Goal: Information Seeking & Learning: Learn about a topic

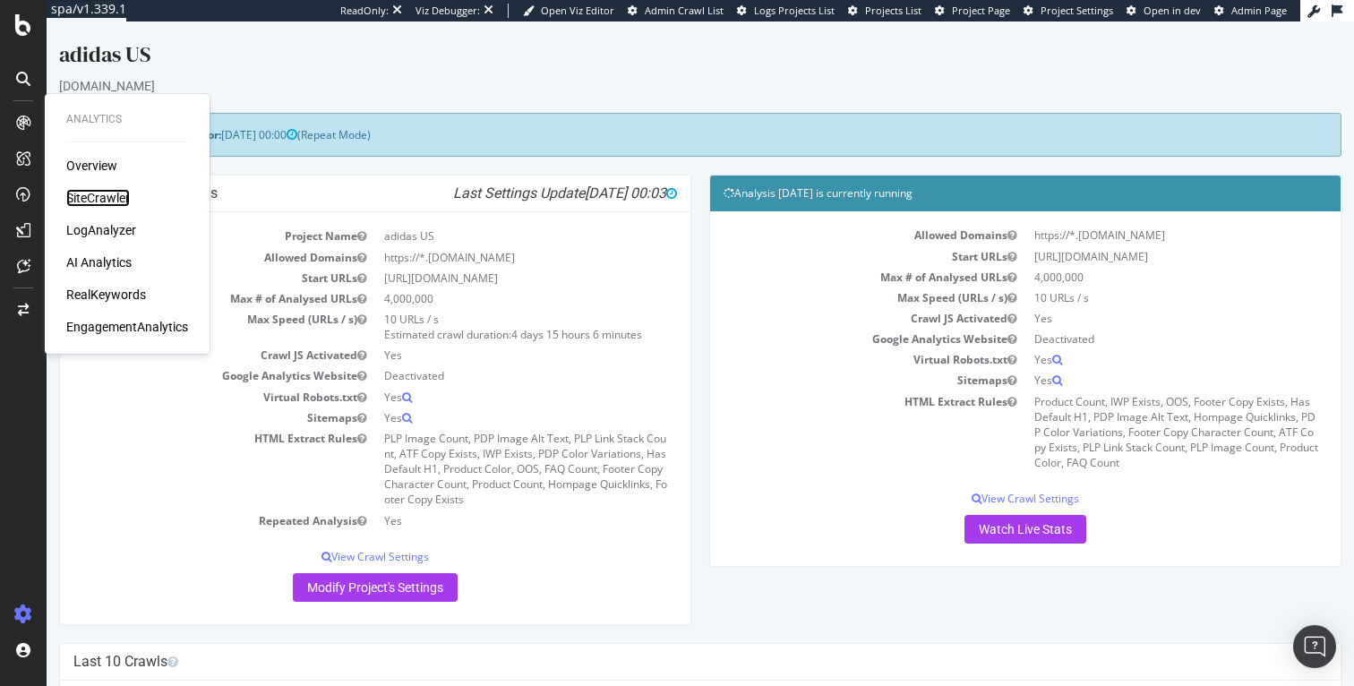
click at [93, 200] on div "SiteCrawler" at bounding box center [98, 198] width 64 height 18
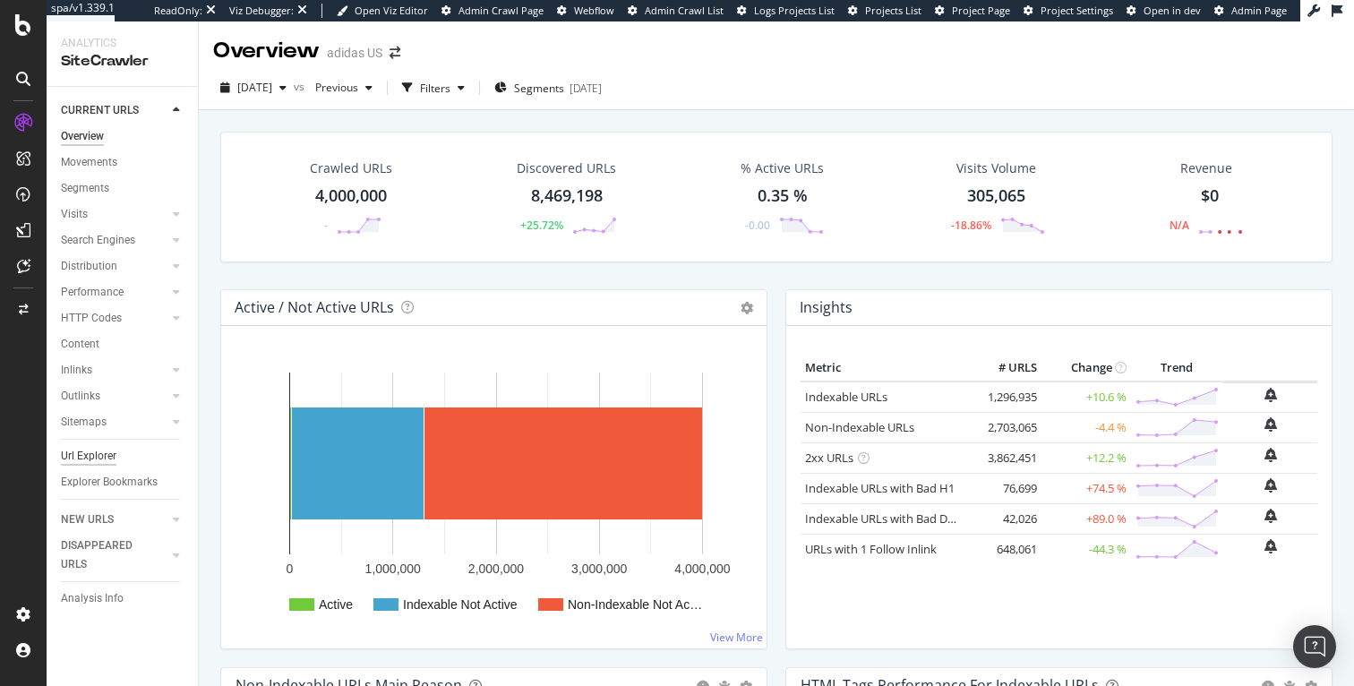
click at [90, 454] on div "Url Explorer" at bounding box center [89, 456] width 56 height 19
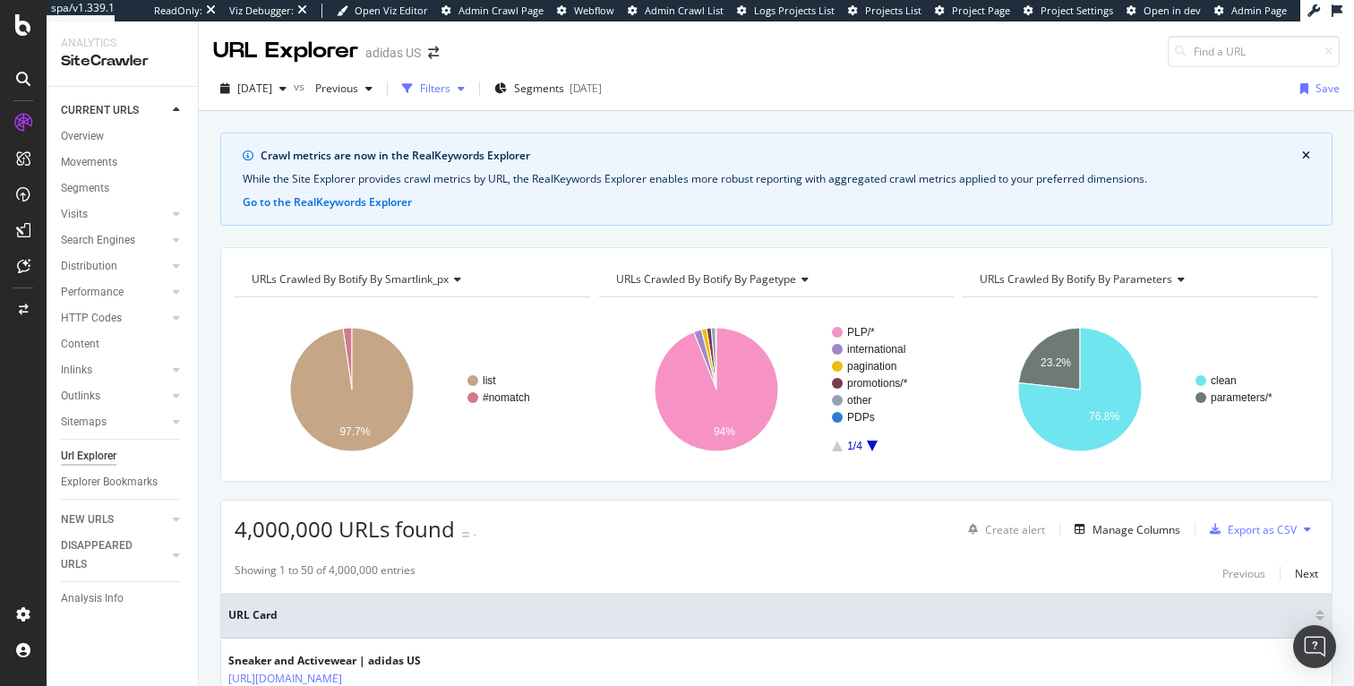
click at [450, 85] on div "Filters" at bounding box center [435, 88] width 30 height 15
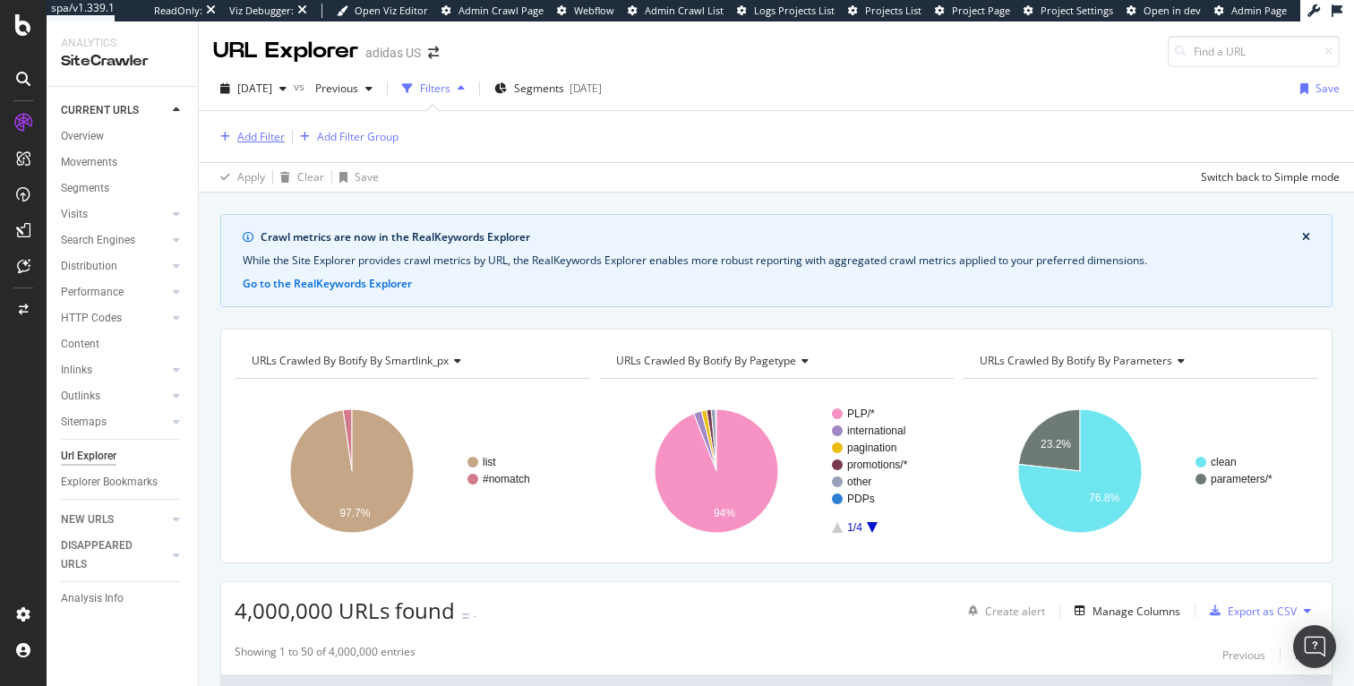
click at [262, 135] on div "Add Filter" at bounding box center [260, 136] width 47 height 15
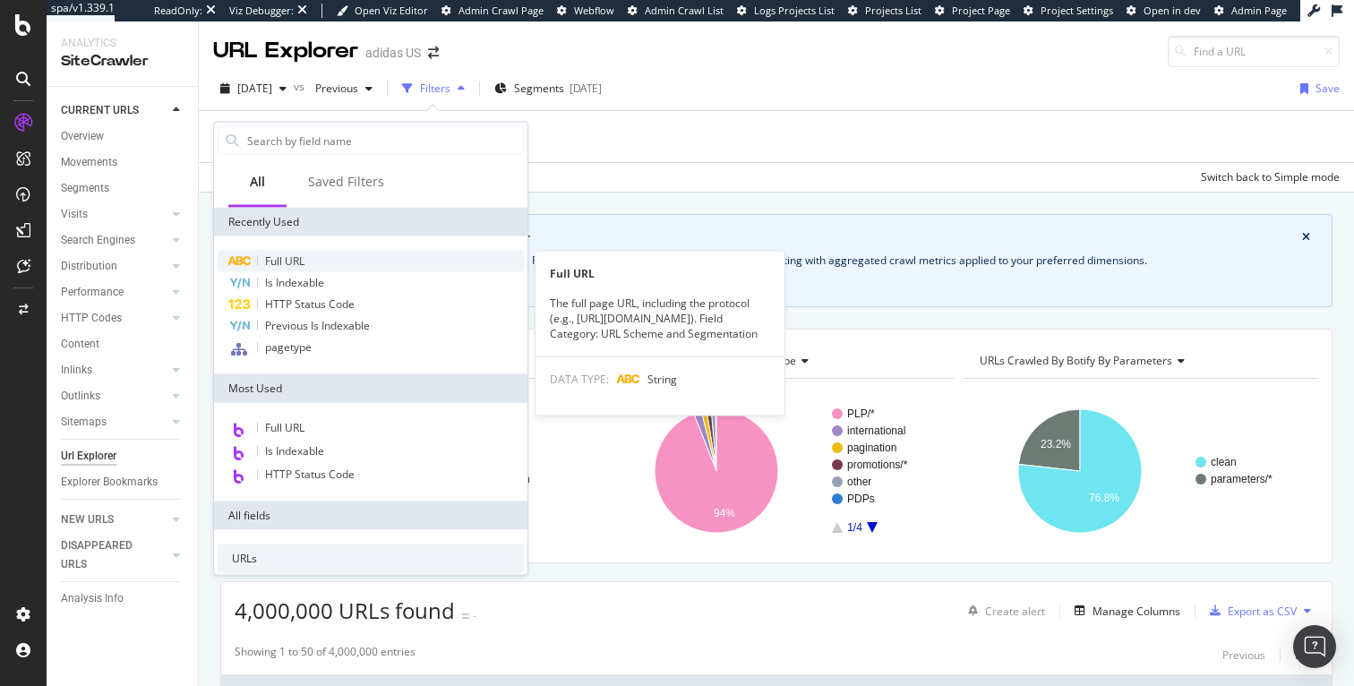
click at [295, 262] on span "Full URL" at bounding box center [284, 260] width 39 height 15
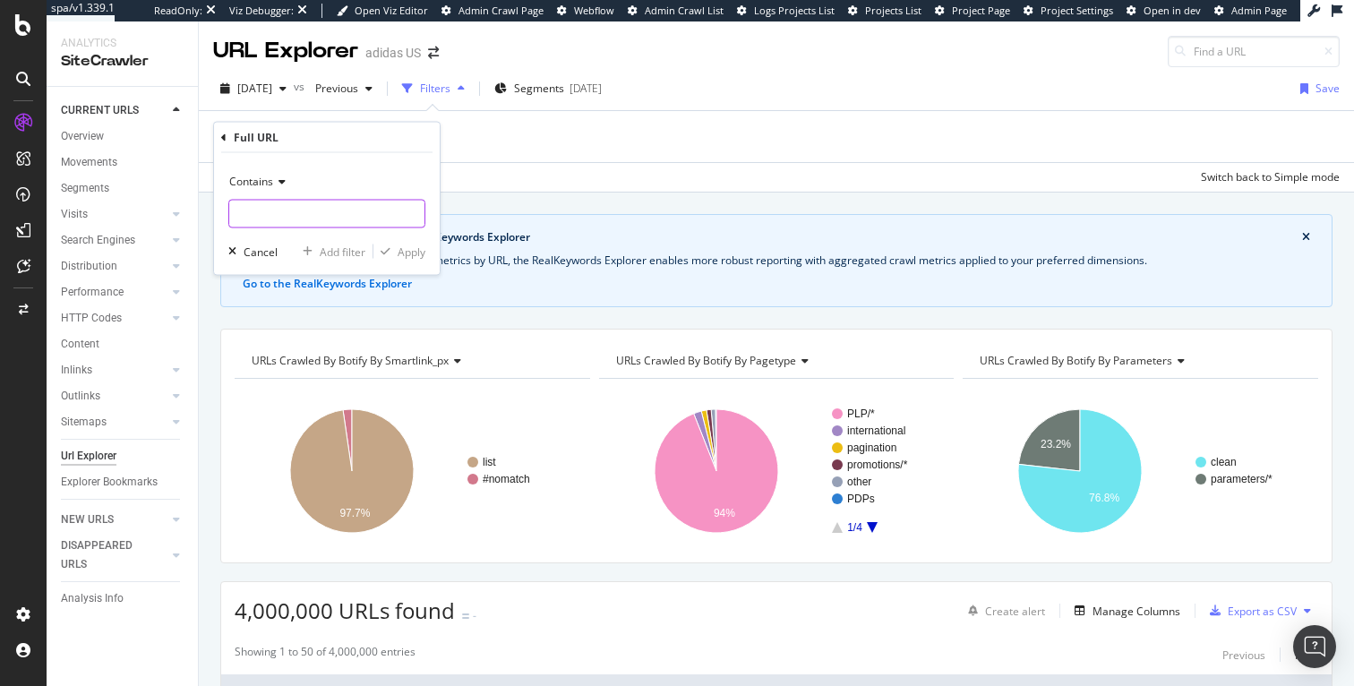
click at [294, 208] on input "text" at bounding box center [326, 214] width 195 height 29
paste input "www.adidas.com/us/fifa_world_cup-athletic_sneakers"
type input "www.adidas.com/us/fifa_world_cup-athletic_sneakers"
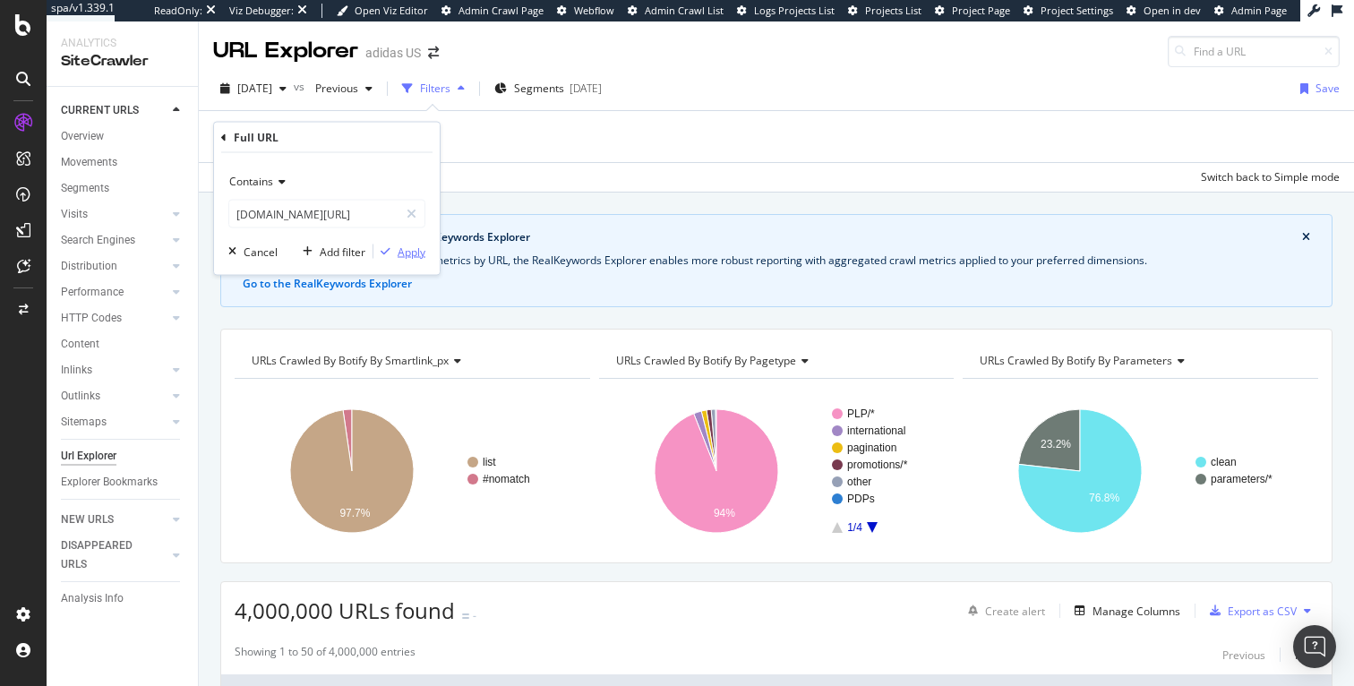
click at [408, 251] on div "Apply" at bounding box center [412, 251] width 28 height 15
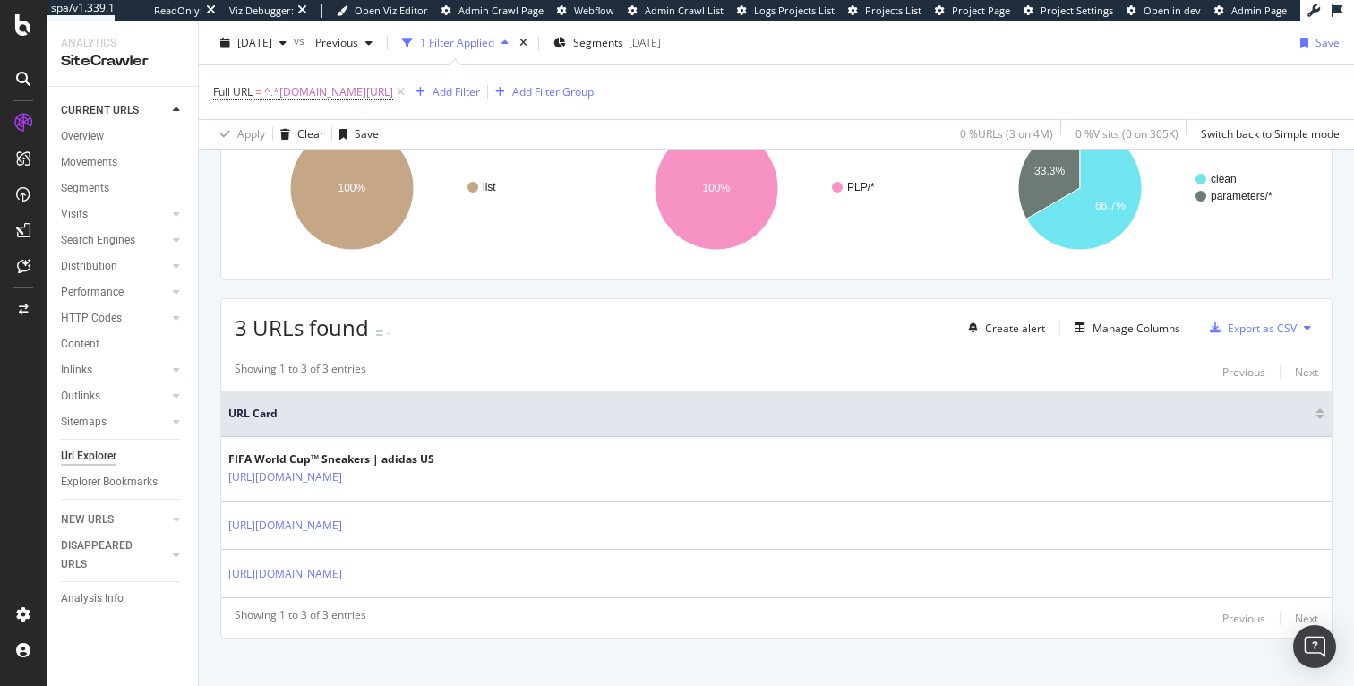
scroll to position [302, 0]
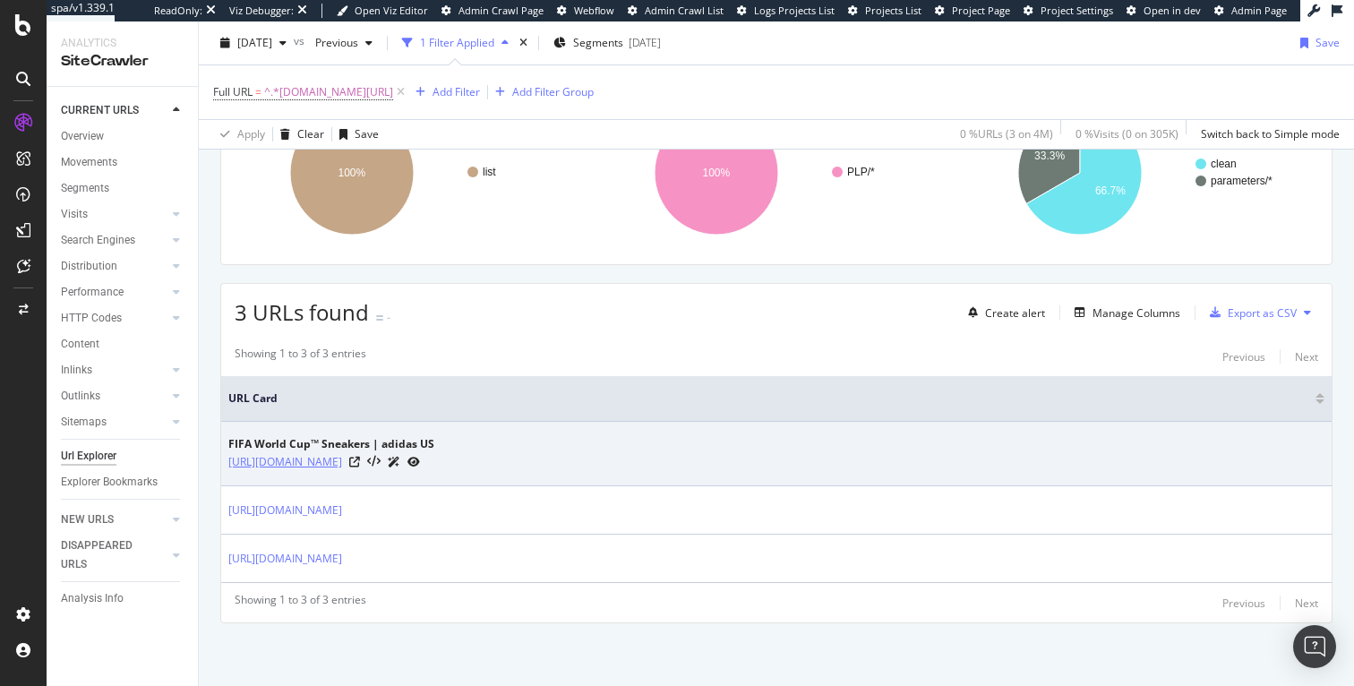
click at [342, 464] on link "[URL][DOMAIN_NAME]" at bounding box center [285, 462] width 114 height 18
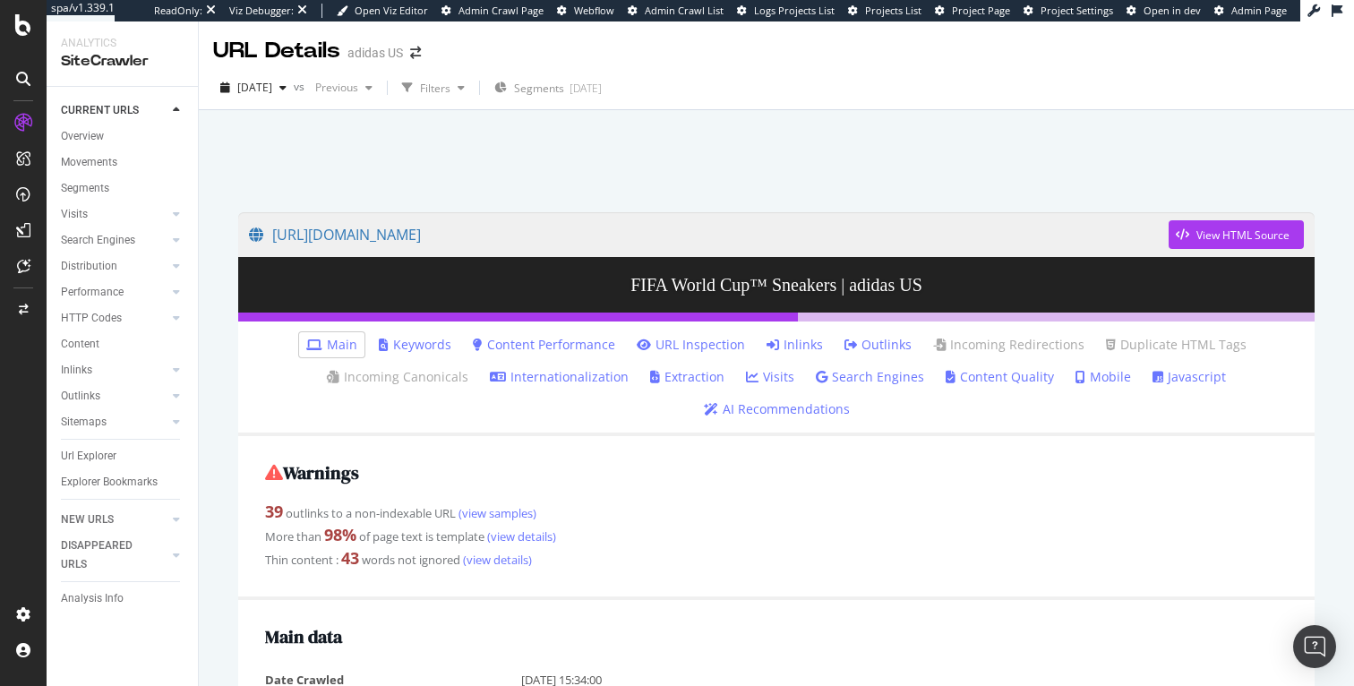
click at [695, 346] on link "URL Inspection" at bounding box center [691, 345] width 108 height 18
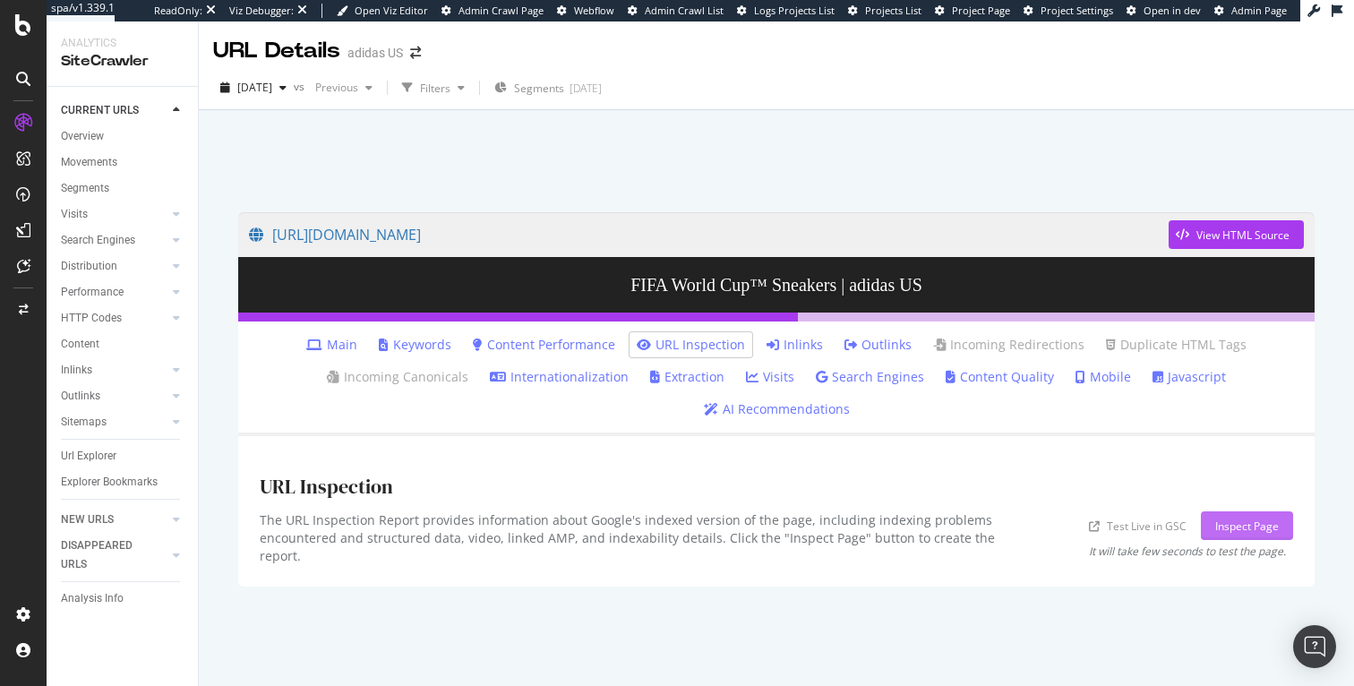
click at [1229, 519] on div "Inspect Page" at bounding box center [1247, 526] width 64 height 15
click at [1212, 236] on div "View HTML Source" at bounding box center [1242, 234] width 93 height 15
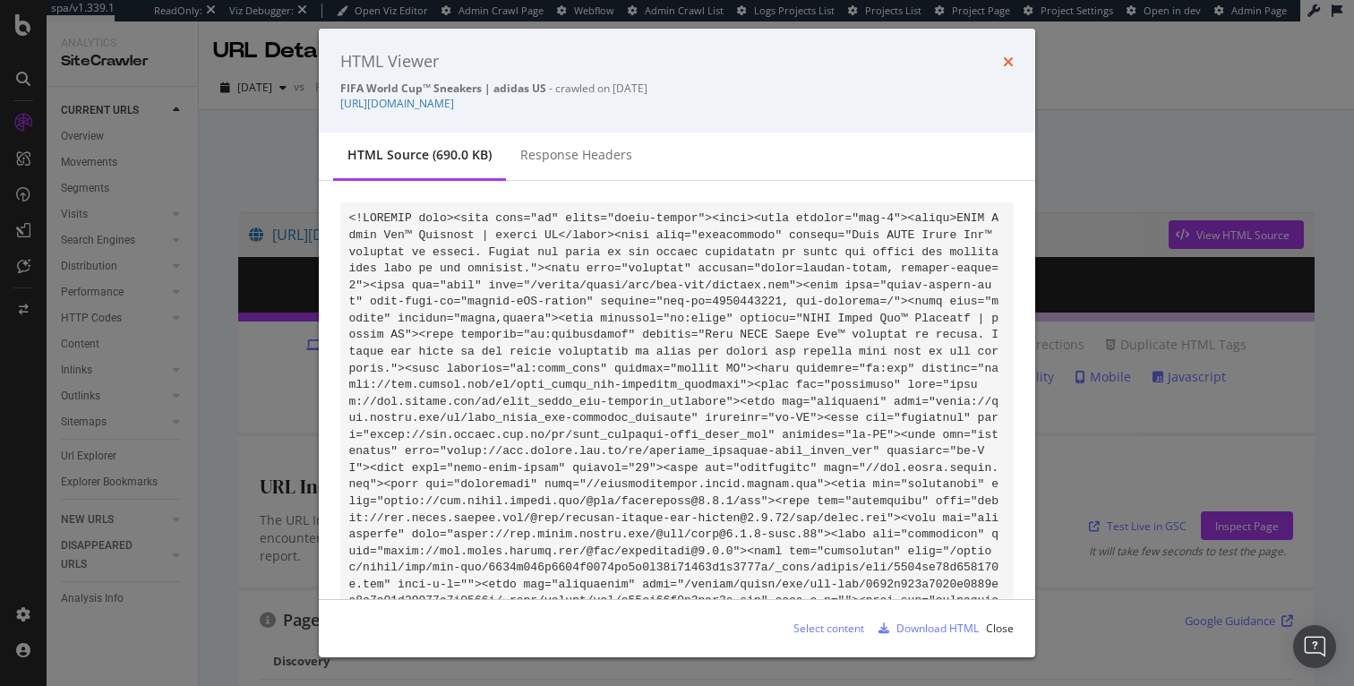
click at [1009, 63] on icon "times" at bounding box center [1008, 62] width 11 height 14
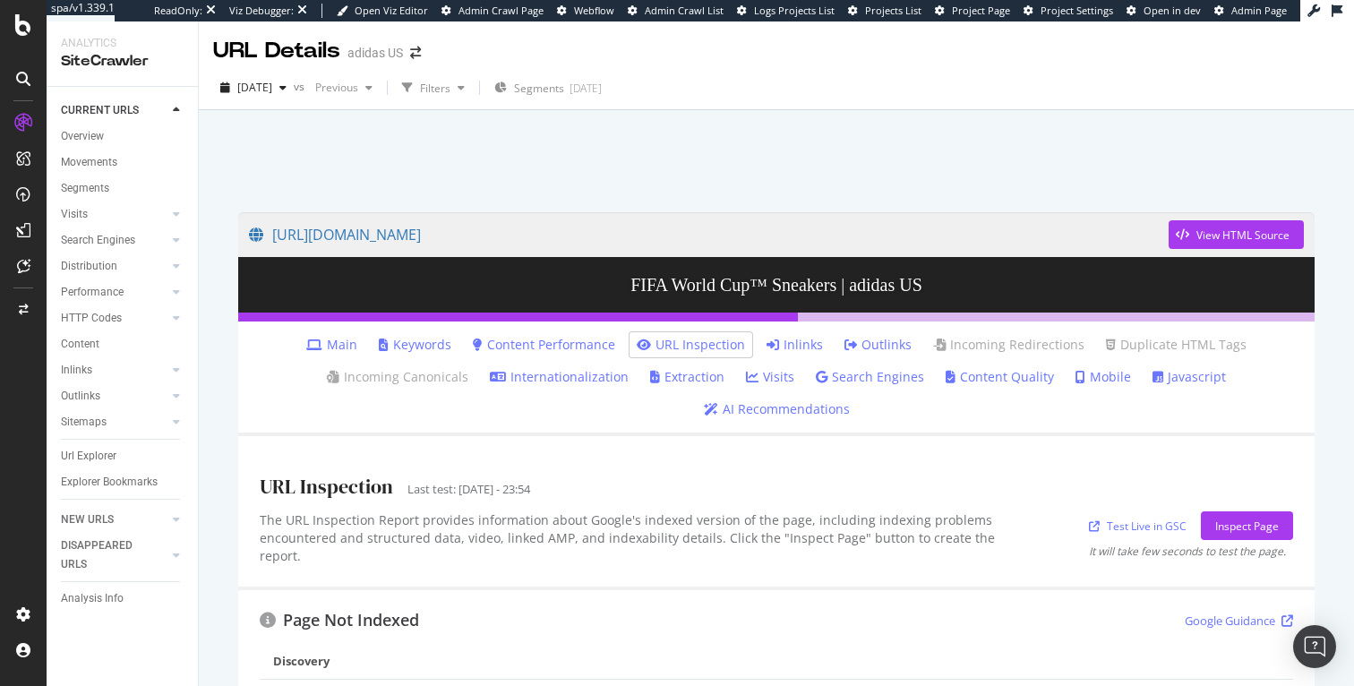
click at [1096, 381] on link "Mobile" at bounding box center [1104, 377] width 56 height 18
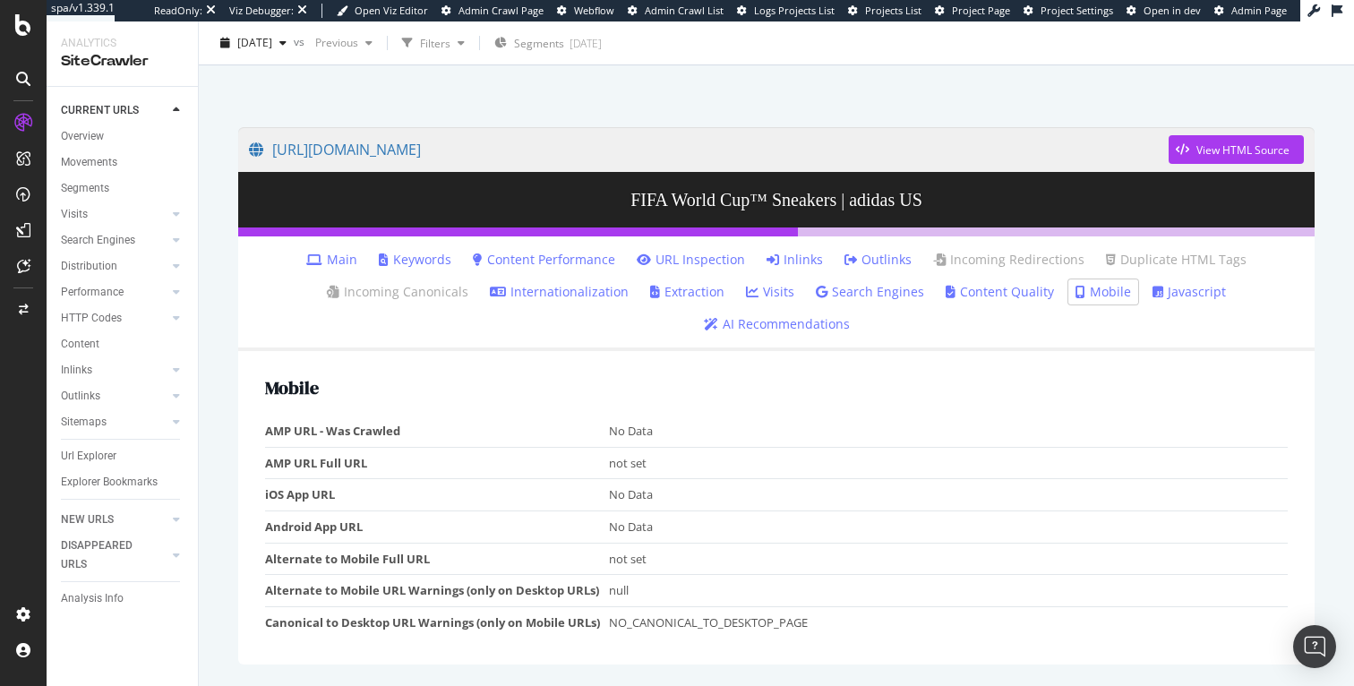
scroll to position [89, 0]
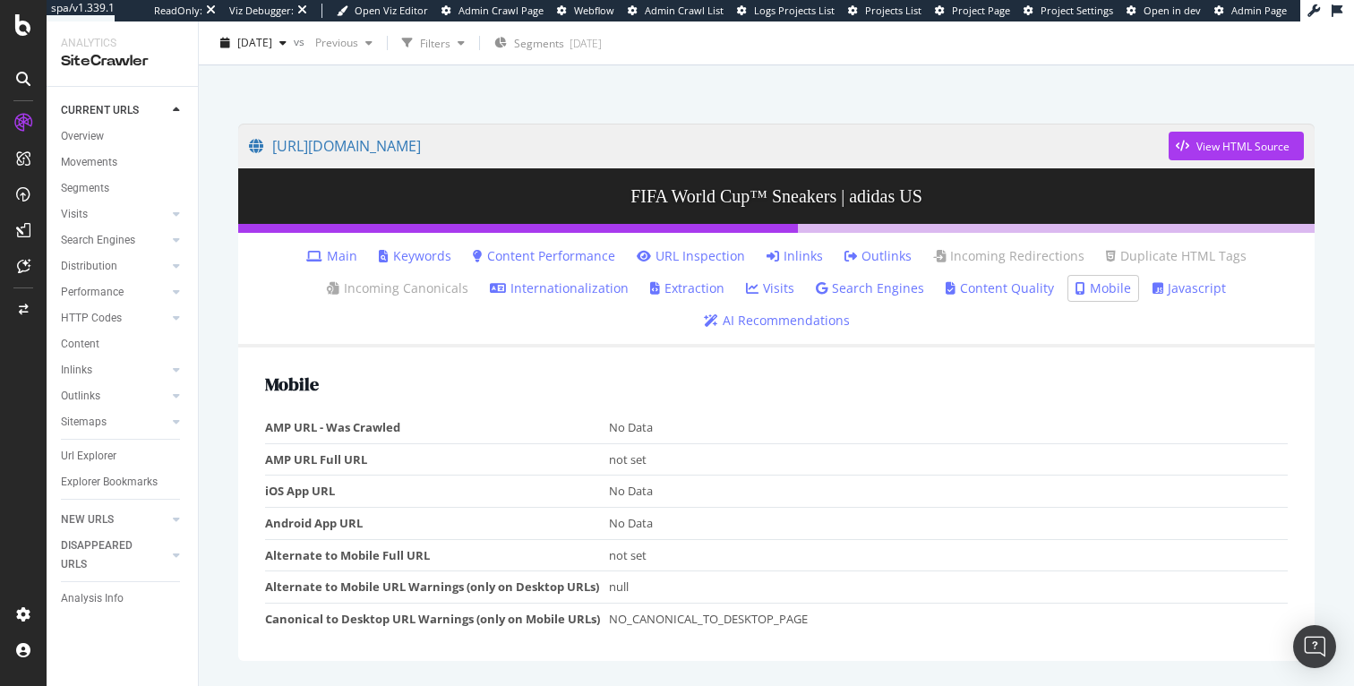
click at [338, 253] on link "Main" at bounding box center [331, 256] width 51 height 18
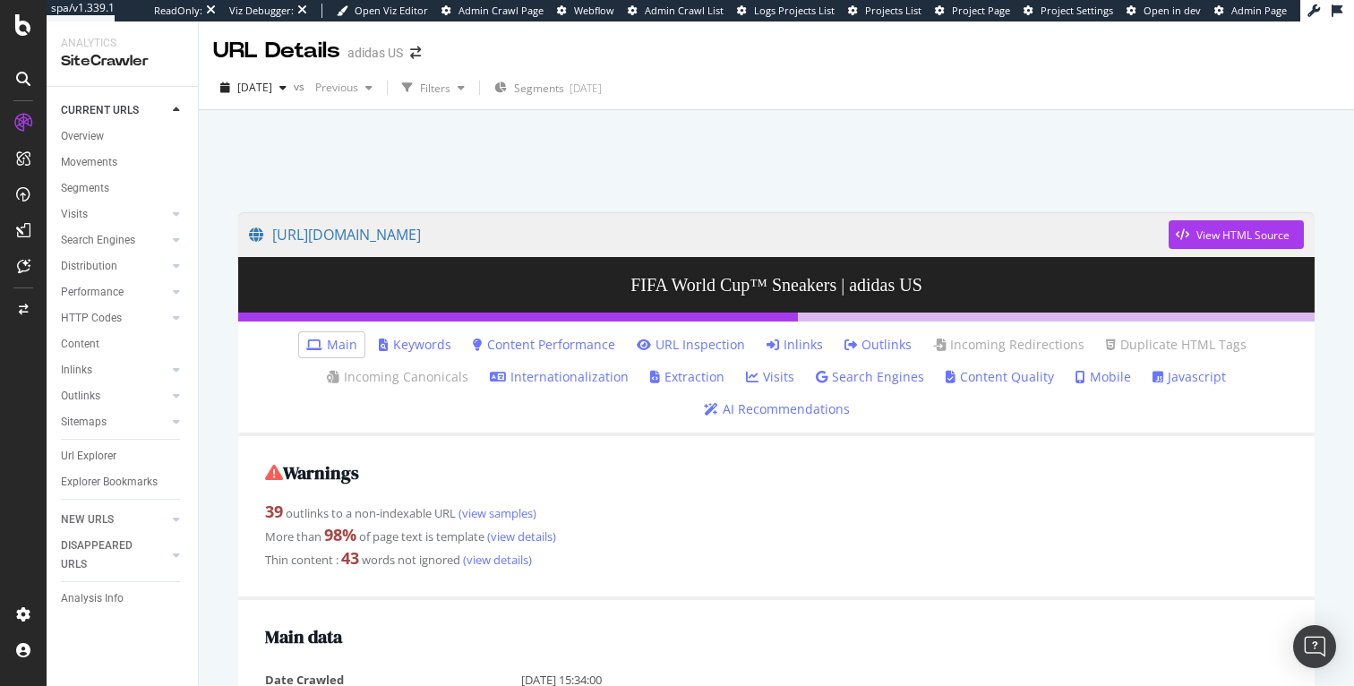
click at [795, 347] on link "Inlinks" at bounding box center [795, 345] width 56 height 18
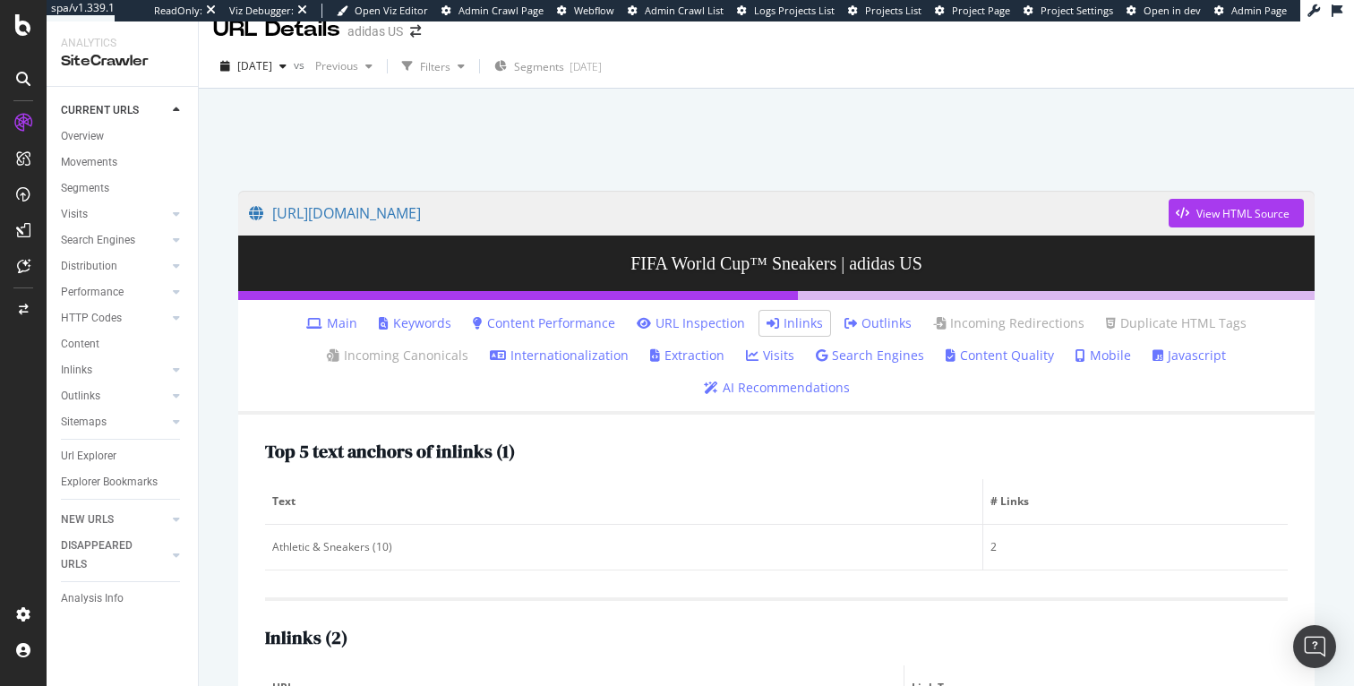
scroll to position [167, 0]
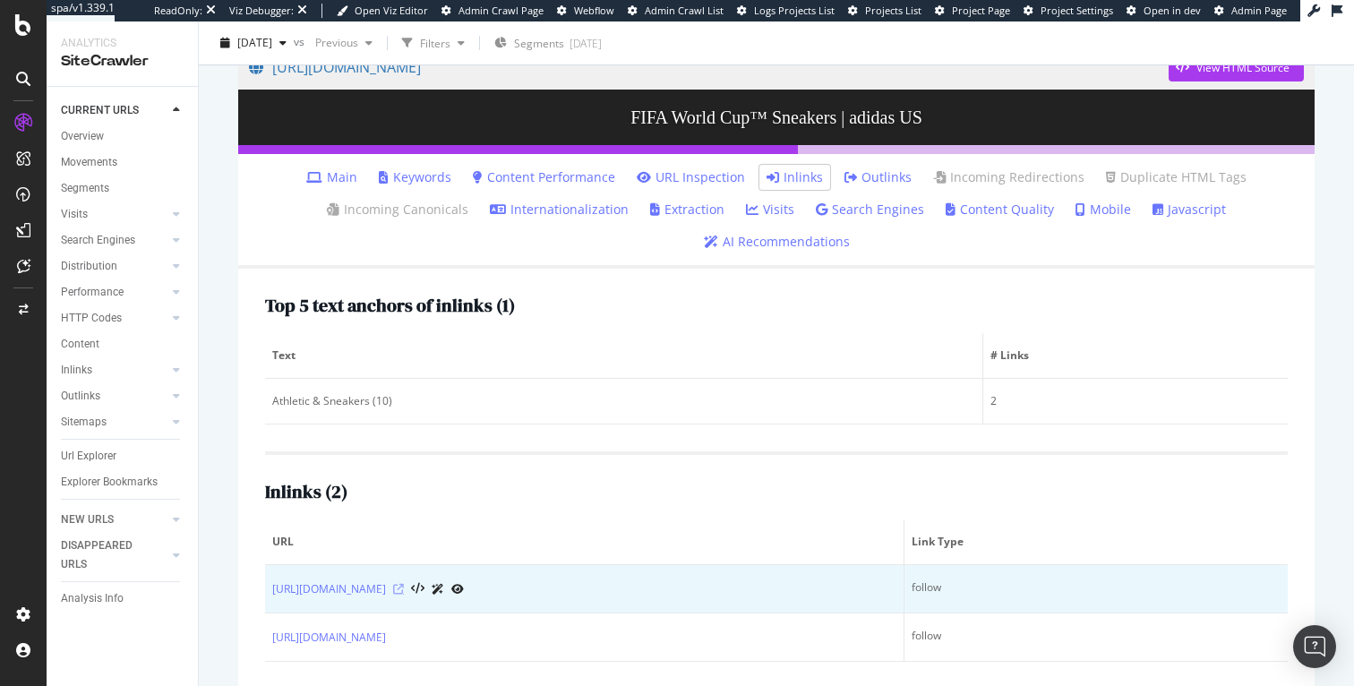
click at [404, 590] on icon at bounding box center [398, 589] width 11 height 11
click at [386, 589] on link "[URL][DOMAIN_NAME]" at bounding box center [329, 589] width 114 height 18
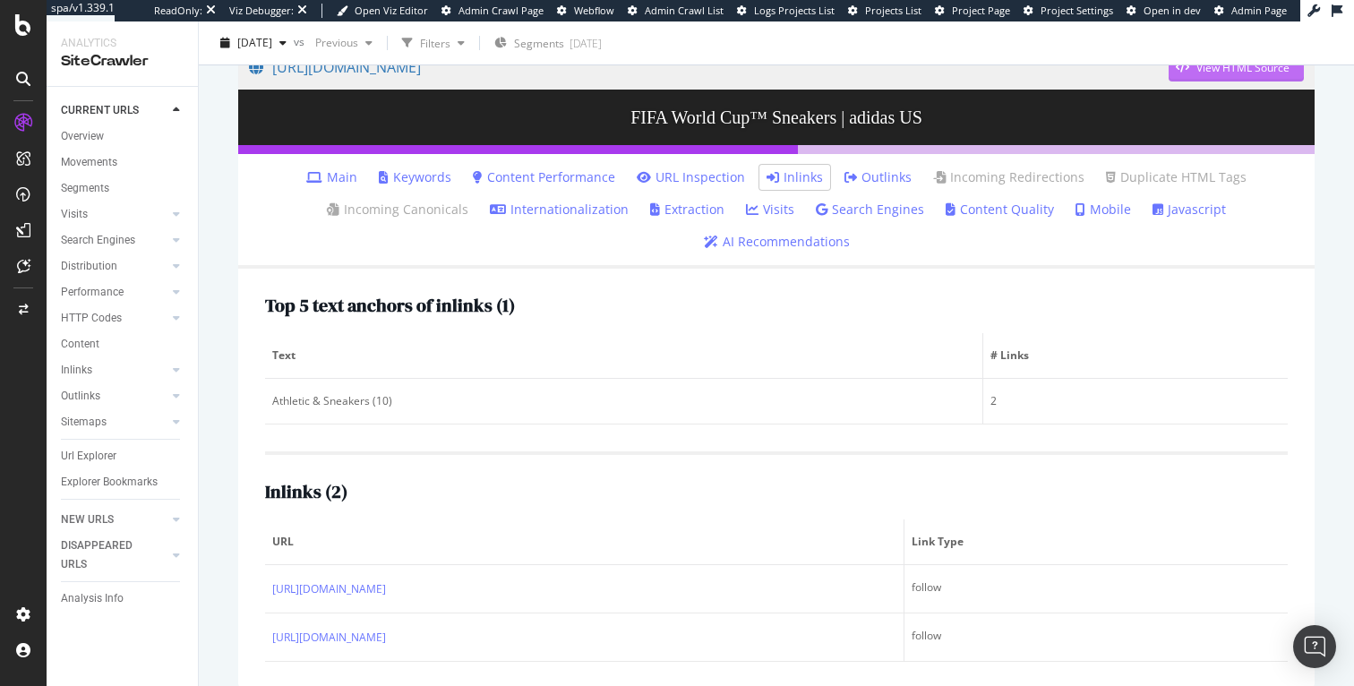
click at [1205, 75] on div "View HTML Source" at bounding box center [1229, 67] width 121 height 27
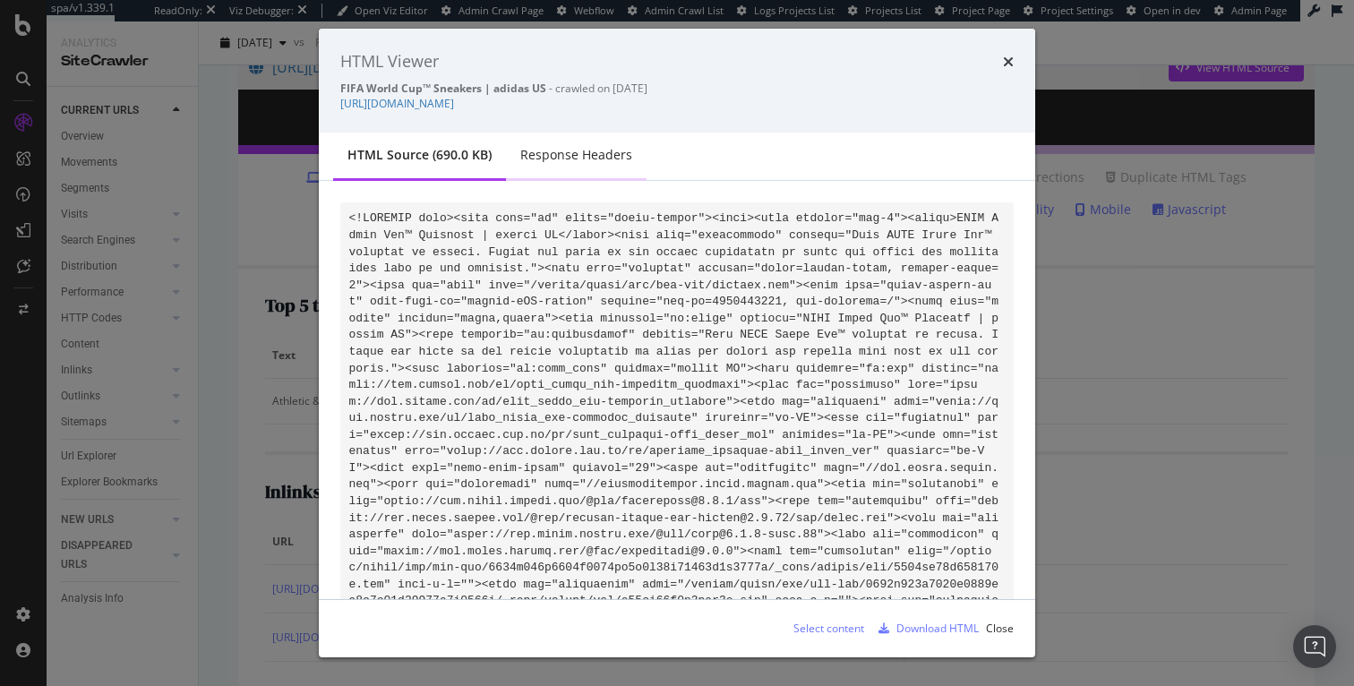
click at [590, 163] on div "Response Headers" at bounding box center [576, 155] width 112 height 18
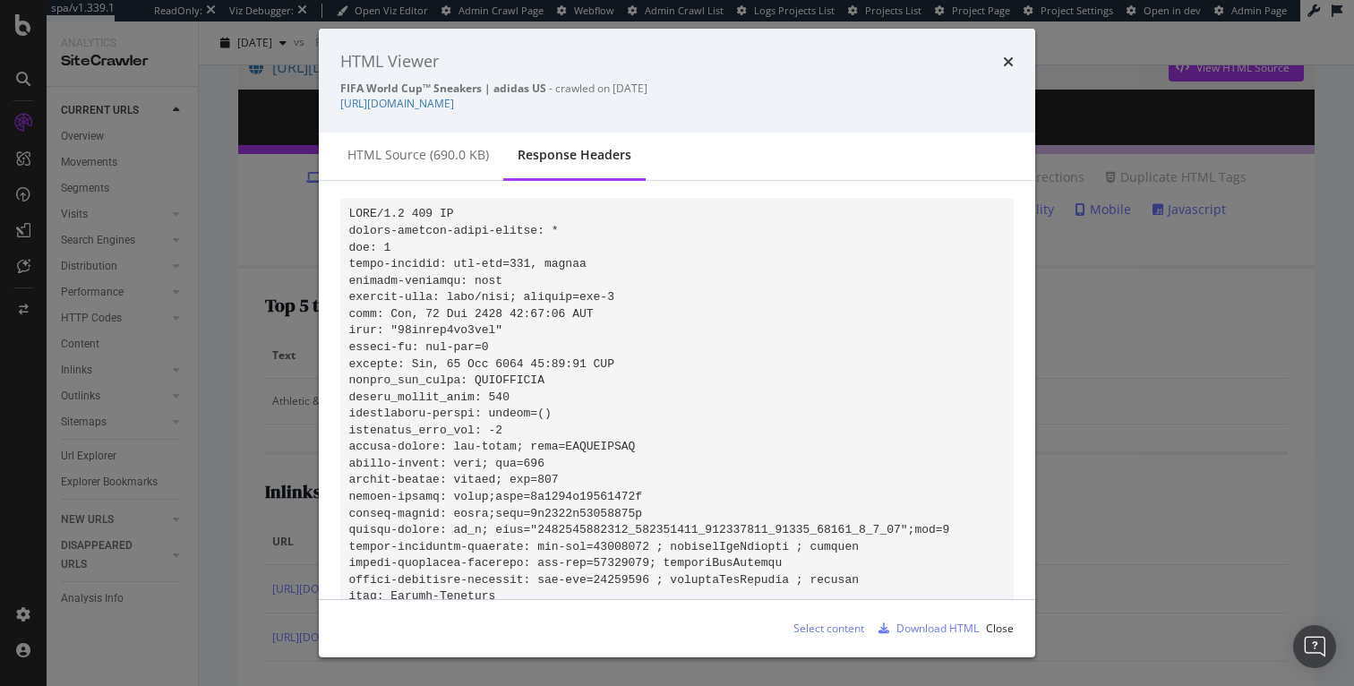
scroll to position [0, 0]
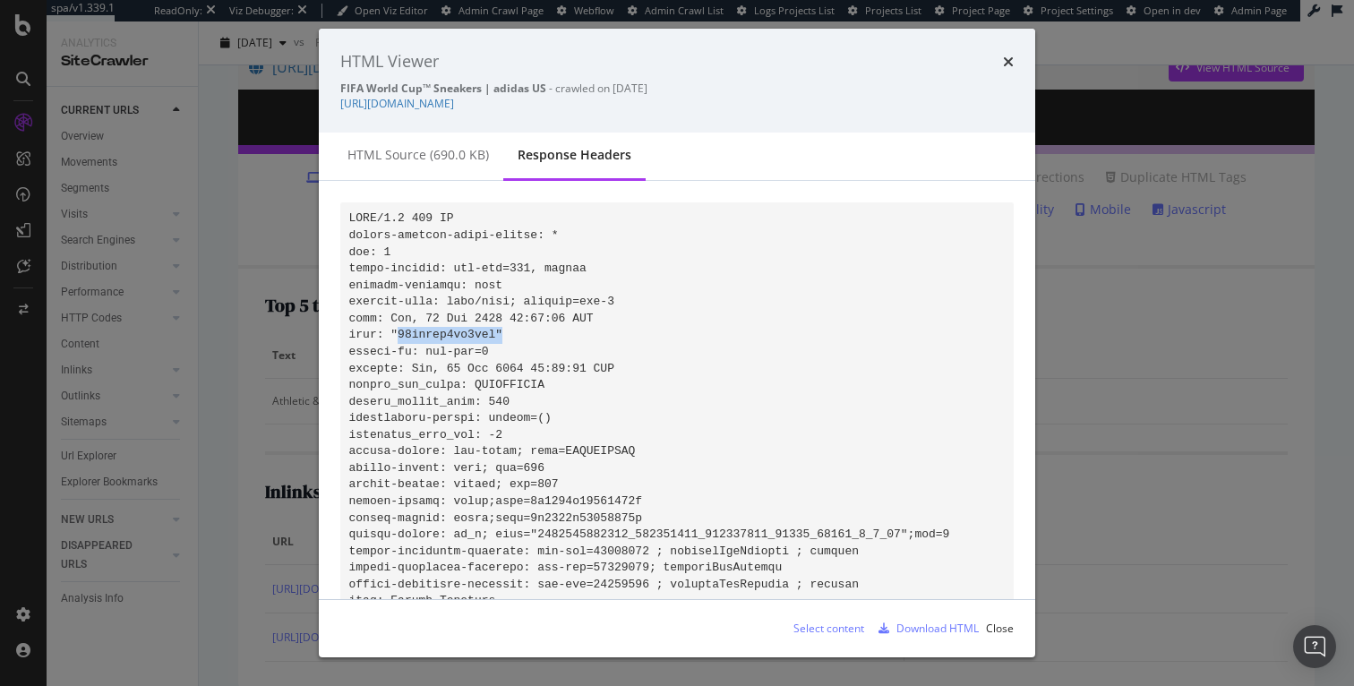
drag, startPoint x: 399, startPoint y: 331, endPoint x: 502, endPoint y: 335, distance: 102.2
click at [502, 335] on code "modal" at bounding box center [649, 500] width 601 height 579
click at [497, 310] on pre "modal" at bounding box center [676, 501] width 673 height 599
drag, startPoint x: 516, startPoint y: 287, endPoint x: 452, endPoint y: 291, distance: 63.7
click at [452, 291] on pre "modal" at bounding box center [676, 501] width 673 height 599
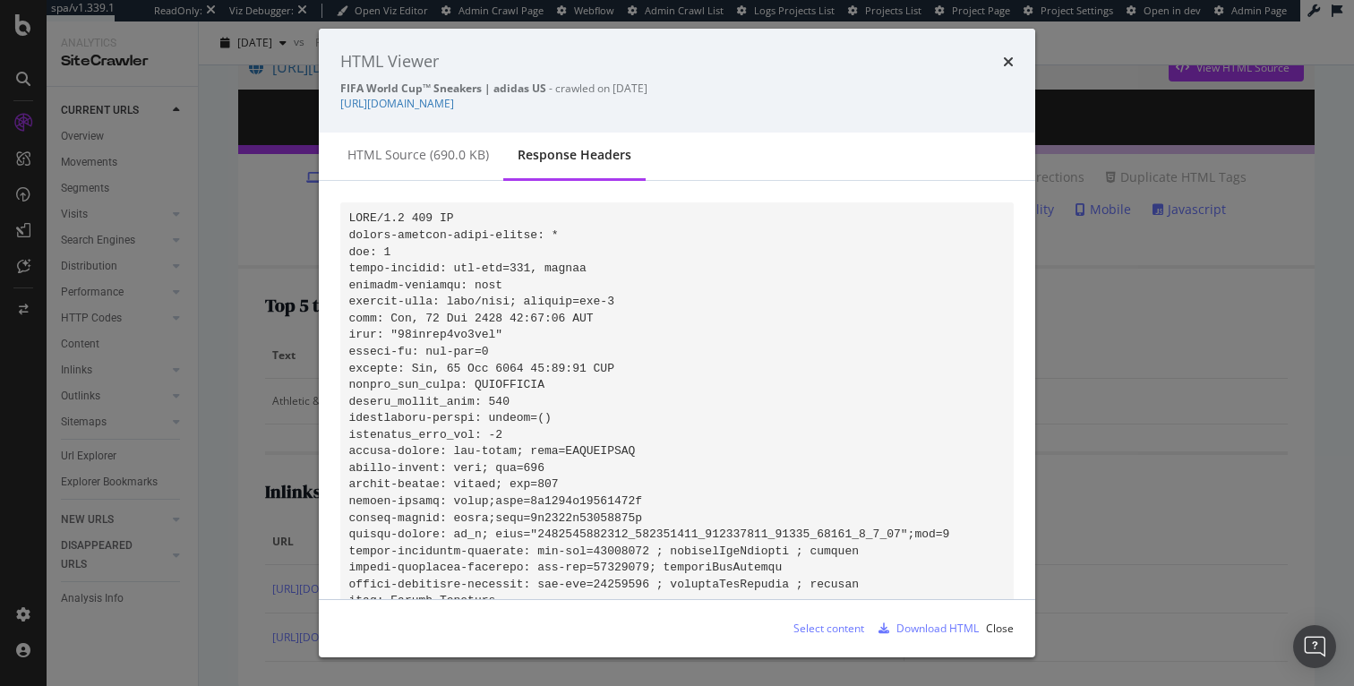
click at [490, 236] on code "modal" at bounding box center [649, 500] width 601 height 579
